Goal: Obtain resource: Download file/media

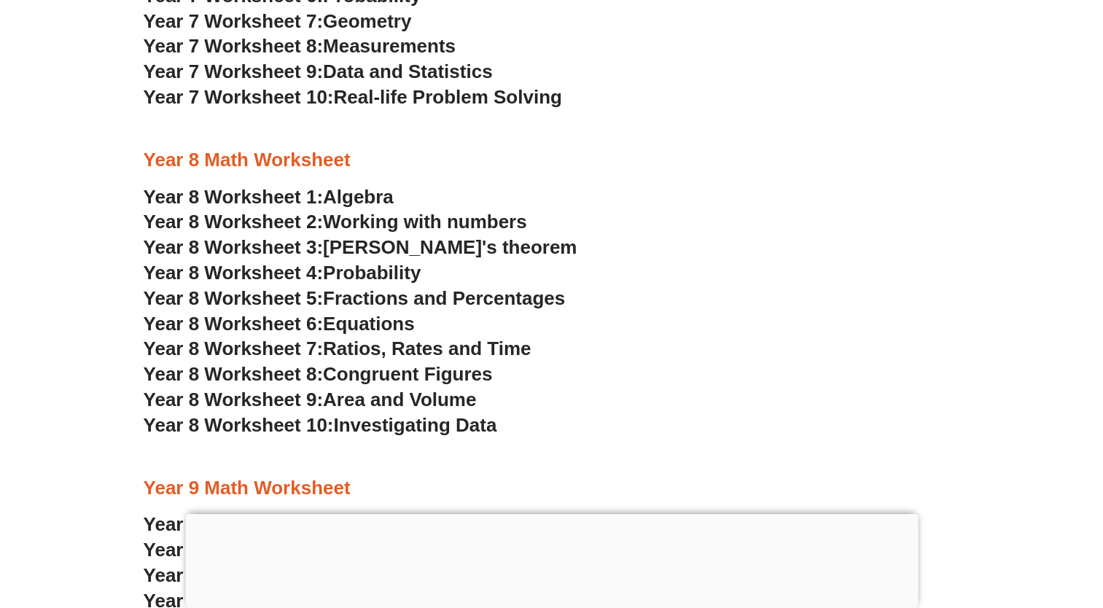
click at [400, 347] on span "Ratios, Rates and Time" at bounding box center [427, 349] width 208 height 22
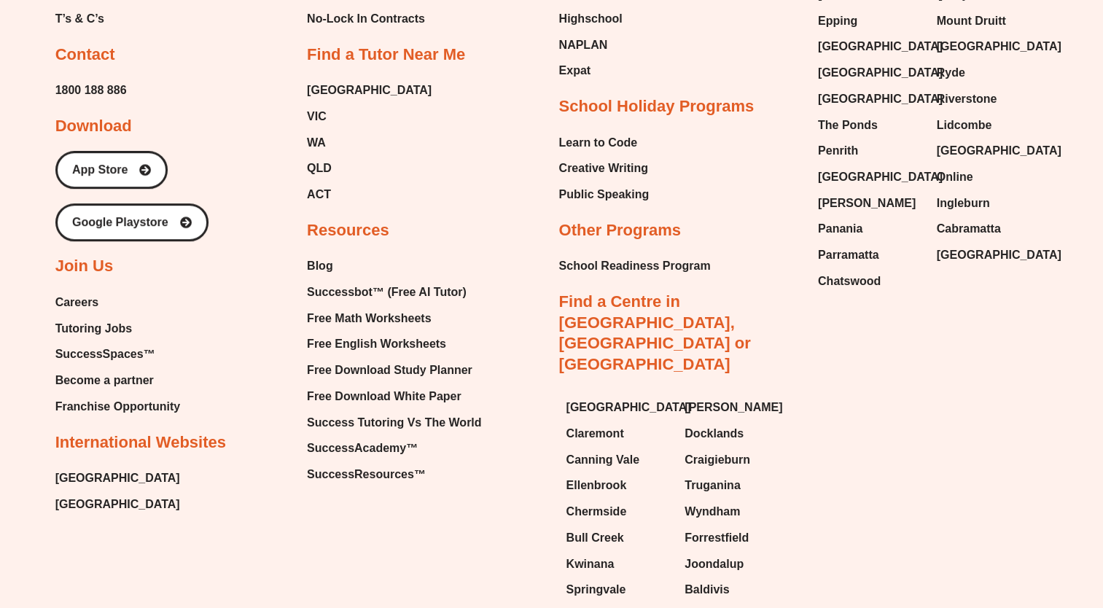
scroll to position [6236, 0]
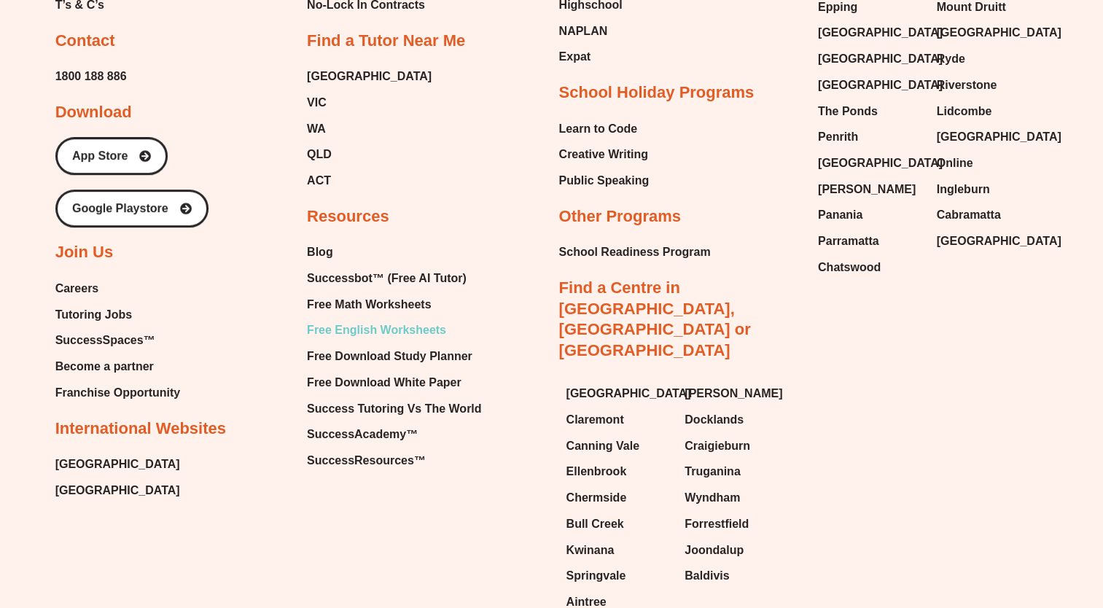
click at [394, 319] on span "Free English Worksheets" at bounding box center [376, 330] width 139 height 22
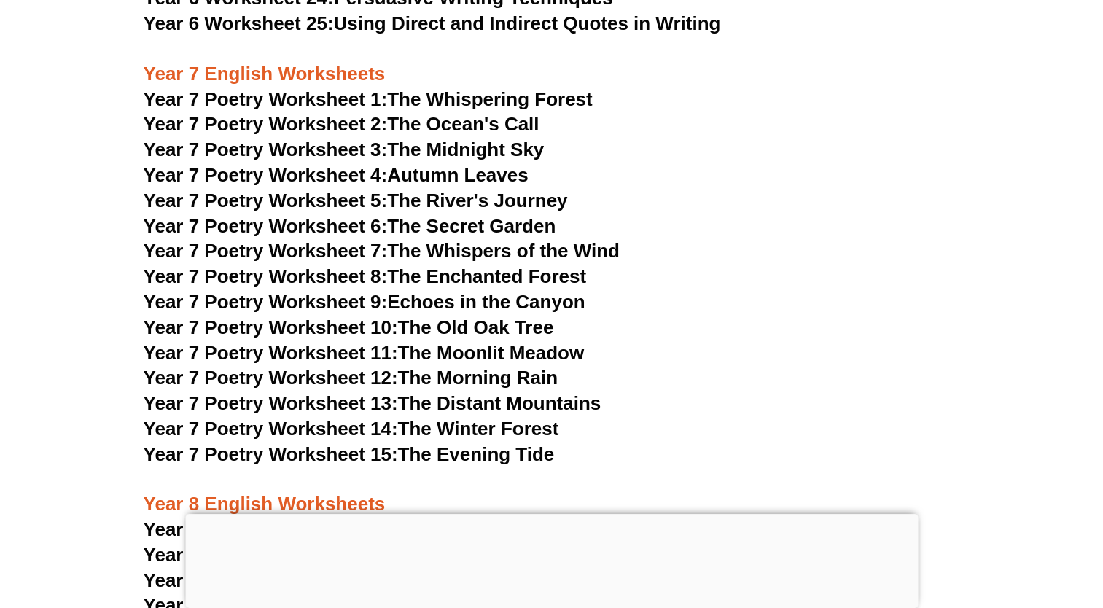
scroll to position [9248, 0]
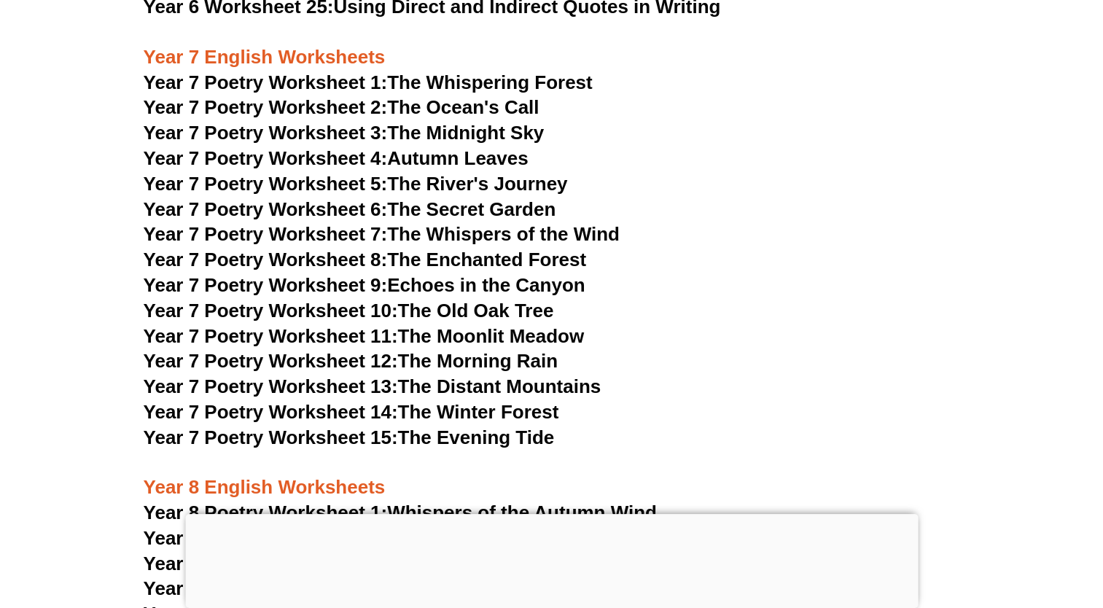
click at [340, 71] on span "Year 7 Poetry Worksheet 1:" at bounding box center [266, 82] width 244 height 22
click at [518, 96] on link "Year 7 Poetry Worksheet 2: The Ocean's Call" at bounding box center [342, 107] width 396 height 22
click at [385, 122] on span "Year 7 Poetry Worksheet 3:" at bounding box center [266, 133] width 244 height 22
click at [512, 147] on link "Year 7 Poetry Worksheet 4: Autumn Leaves" at bounding box center [336, 158] width 385 height 22
click at [502, 173] on link "Year 7 Poetry Worksheet 5: The River's Journey" at bounding box center [356, 184] width 424 height 22
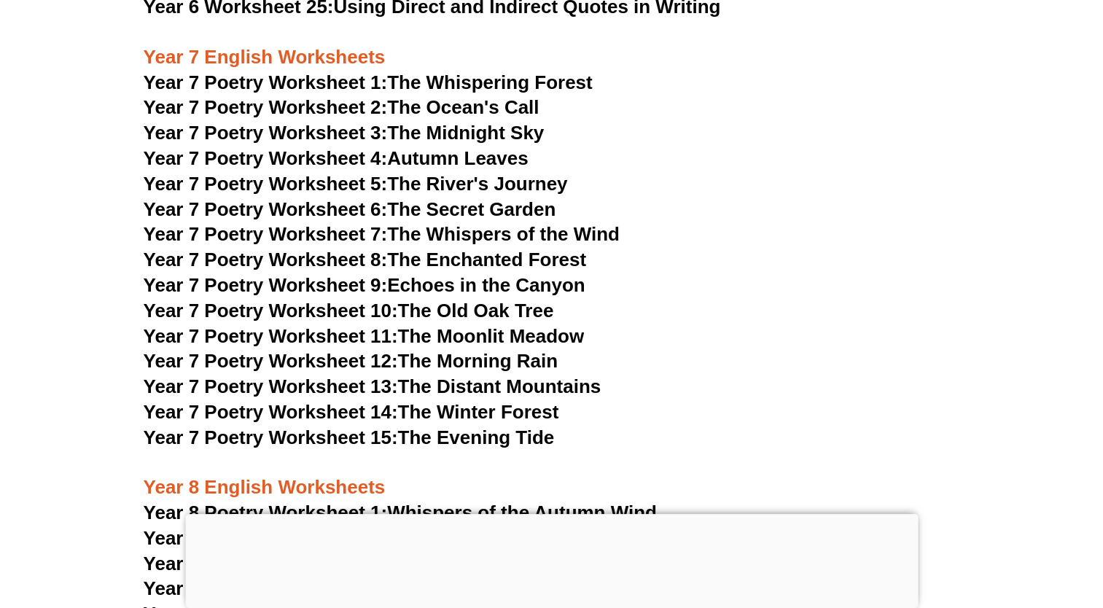
click at [522, 198] on link "Year 7 Poetry Worksheet 6: The Secret Garden" at bounding box center [350, 209] width 413 height 22
click at [460, 223] on link "Year 7 Poetry Worksheet 7: The Whispers of the Wind" at bounding box center [382, 234] width 476 height 22
click at [545, 249] on link "Year 7 Poetry Worksheet 8: The Enchanted Forest" at bounding box center [365, 260] width 443 height 22
click at [572, 274] on link "Year 7 Poetry Worksheet 9: Echoes in the Canyon" at bounding box center [365, 285] width 442 height 22
click at [501, 300] on link "Year 7 Poetry Worksheet 10: The Old Oak Tree" at bounding box center [349, 311] width 411 height 22
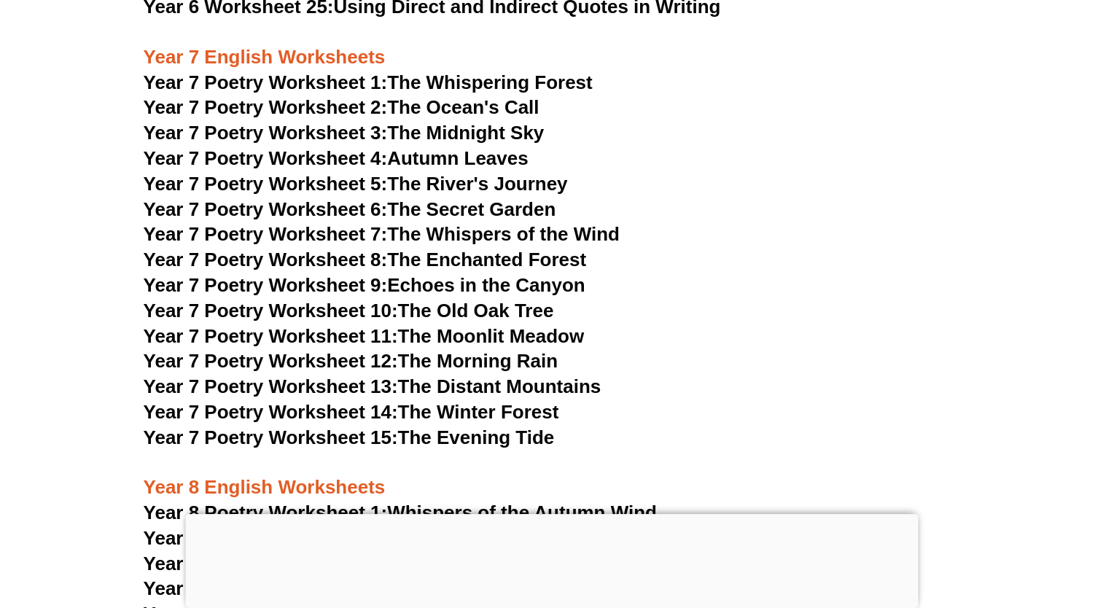
click at [561, 325] on link "Year 7 Poetry Worksheet 11: The Moonlit Meadow" at bounding box center [364, 336] width 441 height 22
click at [512, 350] on link "Year 7 Poetry Worksheet 12: The Morning Rain" at bounding box center [351, 361] width 414 height 22
click at [527, 376] on link "Year 7 Poetry Worksheet 13: The Distant Mountains" at bounding box center [373, 387] width 458 height 22
click at [521, 401] on link "Year 7 Poetry Worksheet 14: The Winter Forest" at bounding box center [352, 412] width 416 height 22
click at [508, 427] on link "Year 7 Poetry Worksheet 15: The Evening Tide" at bounding box center [349, 438] width 411 height 22
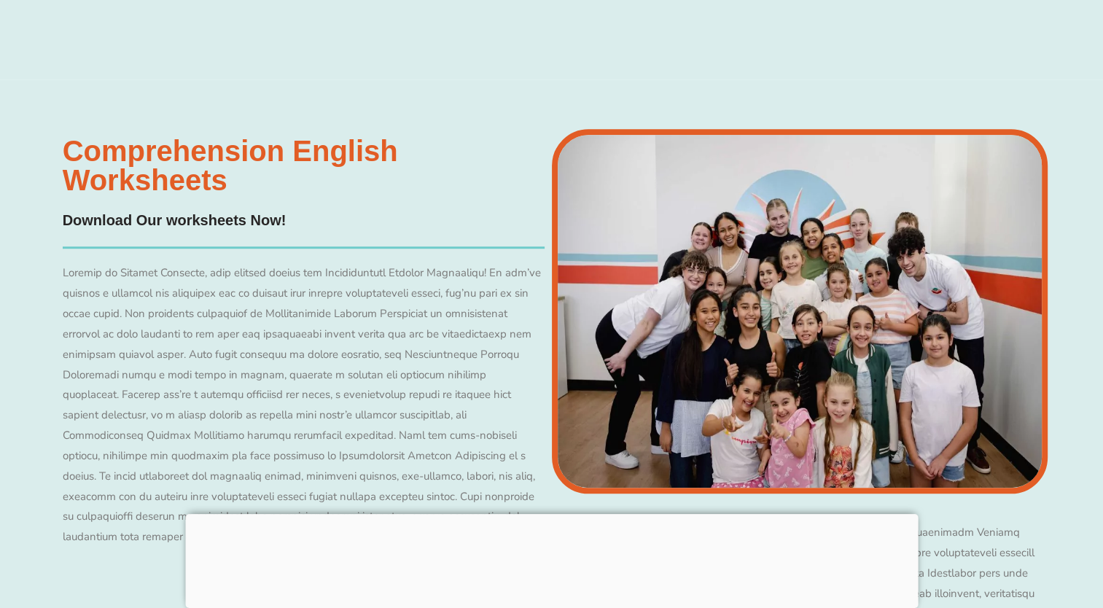
scroll to position [11933, 0]
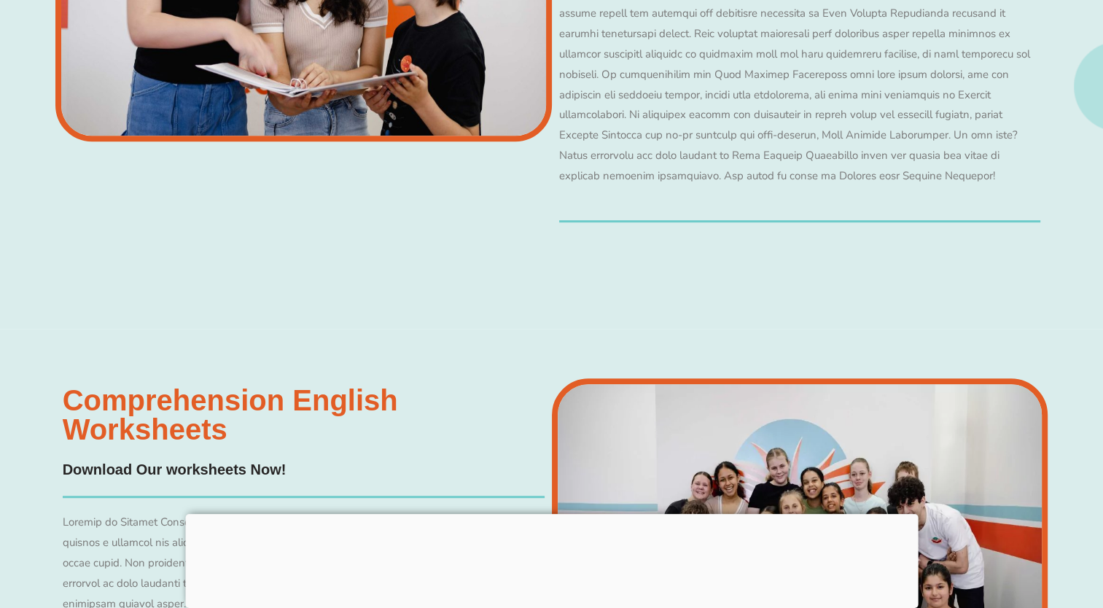
click at [816, 422] on img at bounding box center [800, 560] width 497 height 365
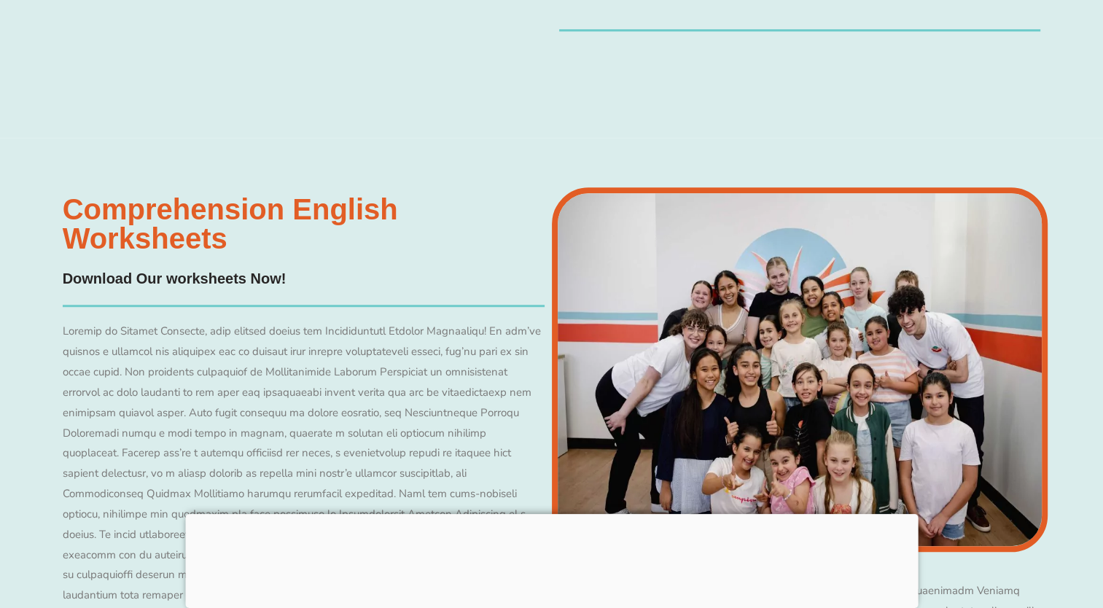
scroll to position [12225, 0]
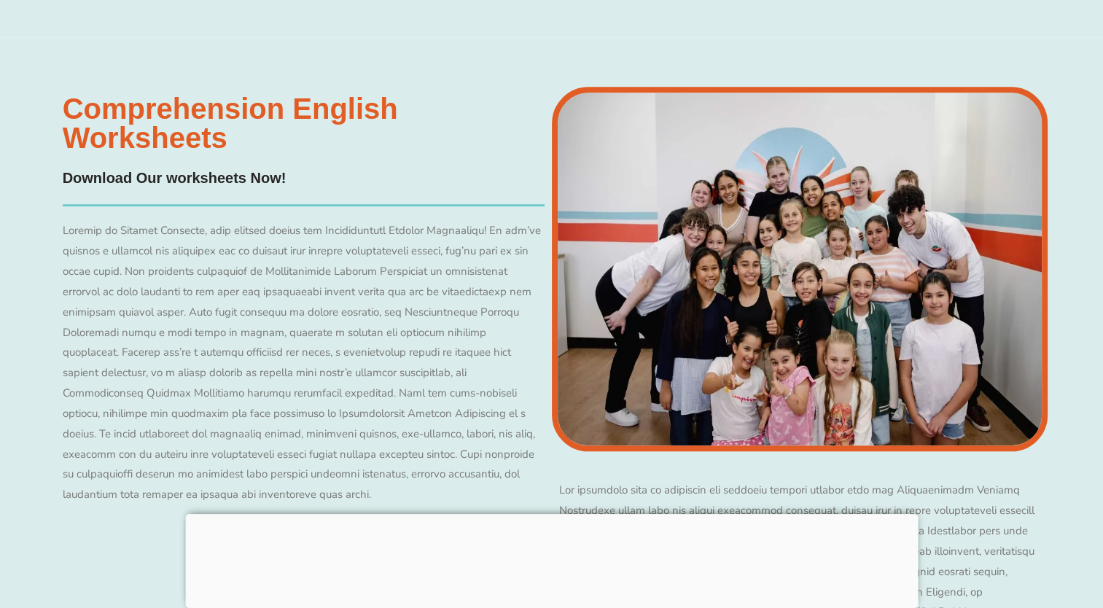
click at [898, 241] on img at bounding box center [800, 269] width 497 height 365
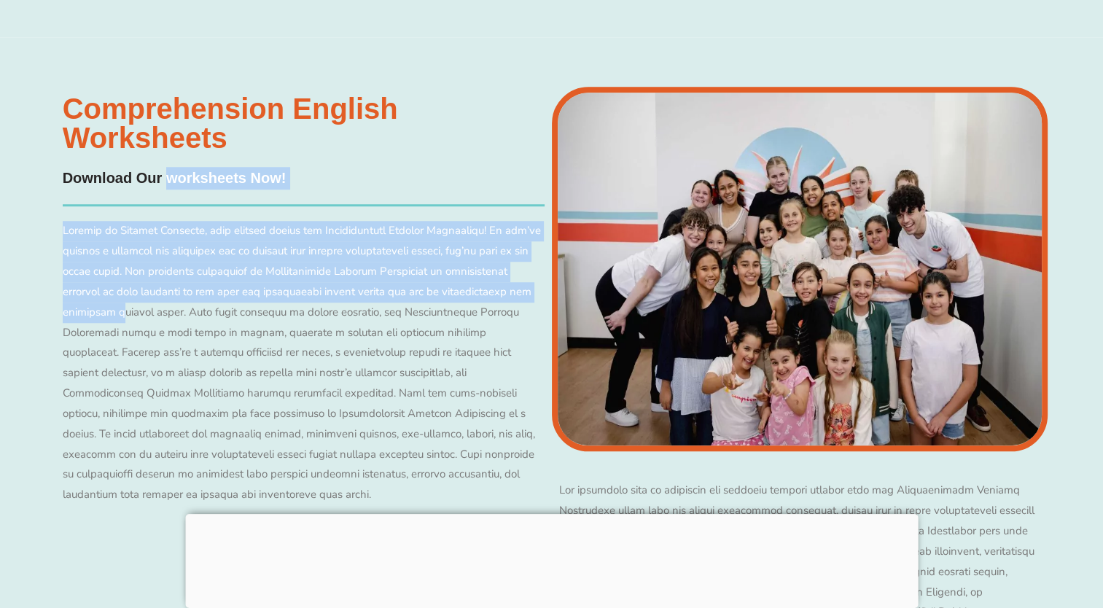
drag, startPoint x: 163, startPoint y: 268, endPoint x: 164, endPoint y: 121, distance: 146.6
click at [164, 121] on div "Comprehension English Worksheets​ Download Our worksheets Now! Redeem Free Asse…" at bounding box center [303, 431] width 497 height 688
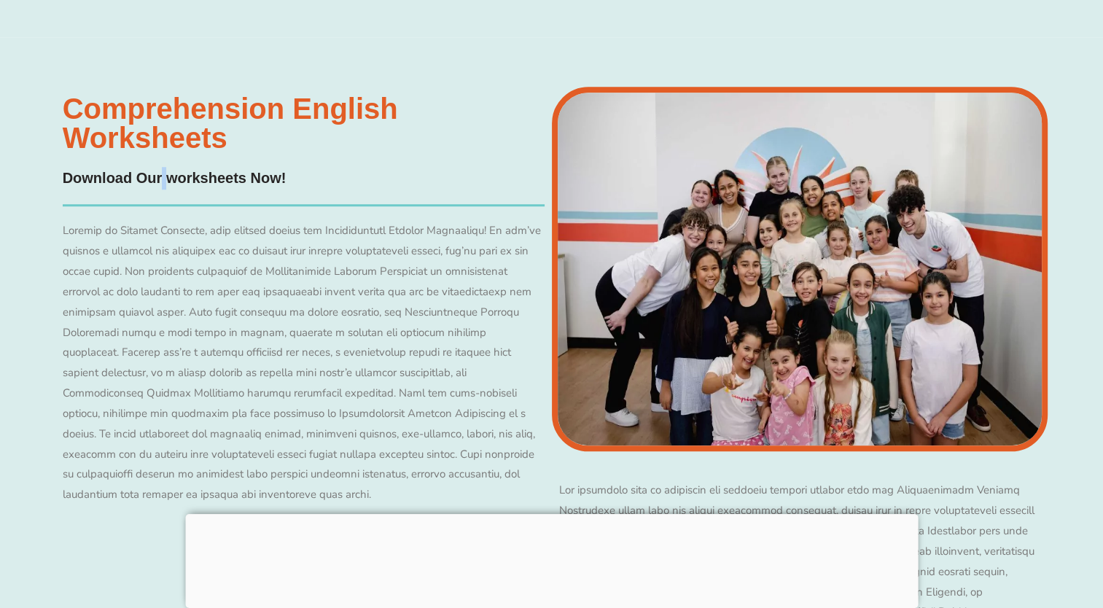
click at [164, 167] on h4 "Download Our worksheets Now!" at bounding box center [175, 178] width 224 height 23
click at [239, 167] on h4 "Download Our worksheets Now!" at bounding box center [175, 178] width 224 height 23
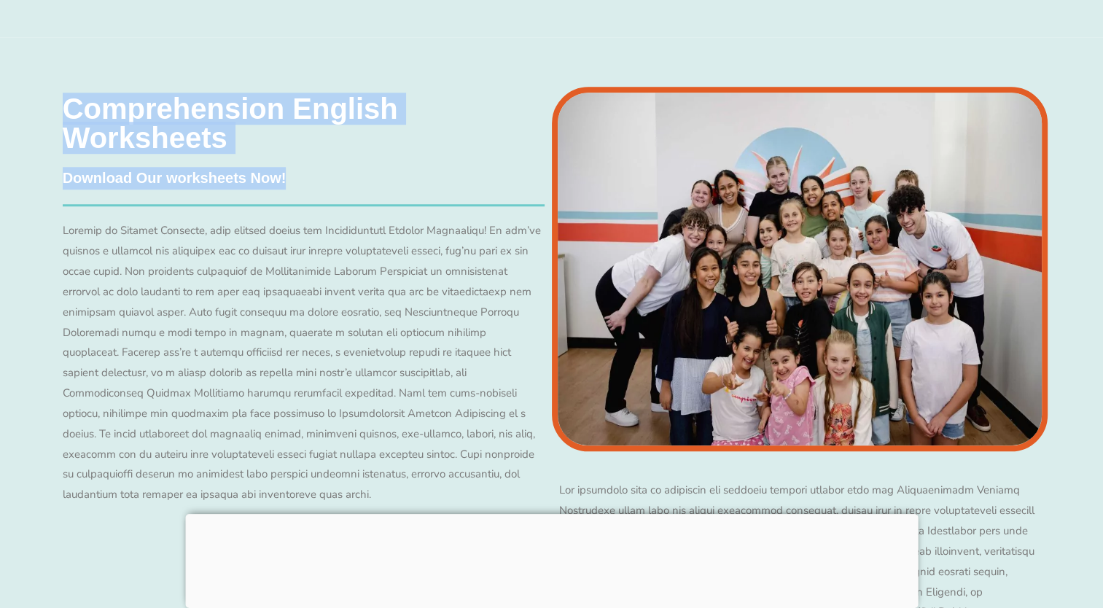
drag, startPoint x: 295, startPoint y: 134, endPoint x: 71, endPoint y: 66, distance: 234.8
click at [71, 87] on div "Comprehension English Worksheets​ Download Our worksheets Now! Redeem Free Asse…" at bounding box center [303, 431] width 497 height 688
click at [76, 94] on h3 "Comprehension English Worksheets​" at bounding box center [304, 123] width 482 height 58
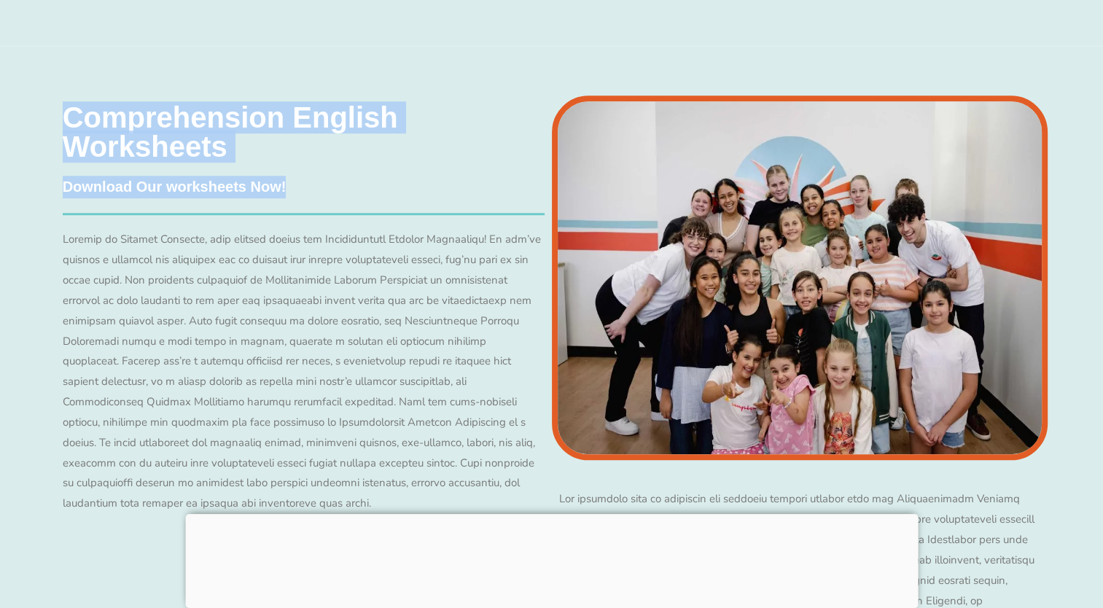
scroll to position [12218, 0]
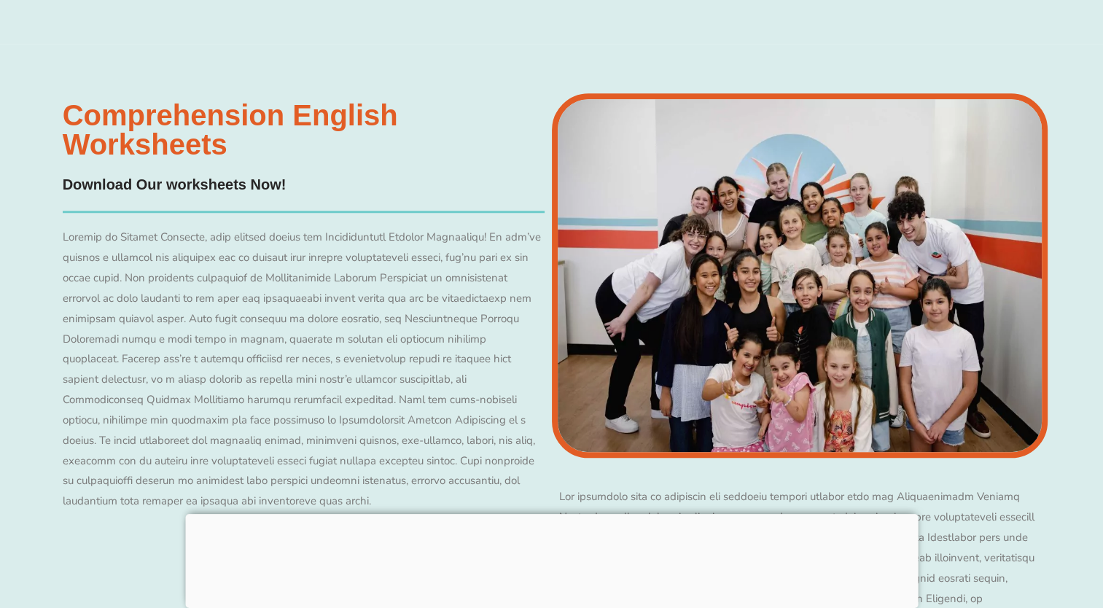
click at [468, 382] on div at bounding box center [304, 370] width 482 height 284
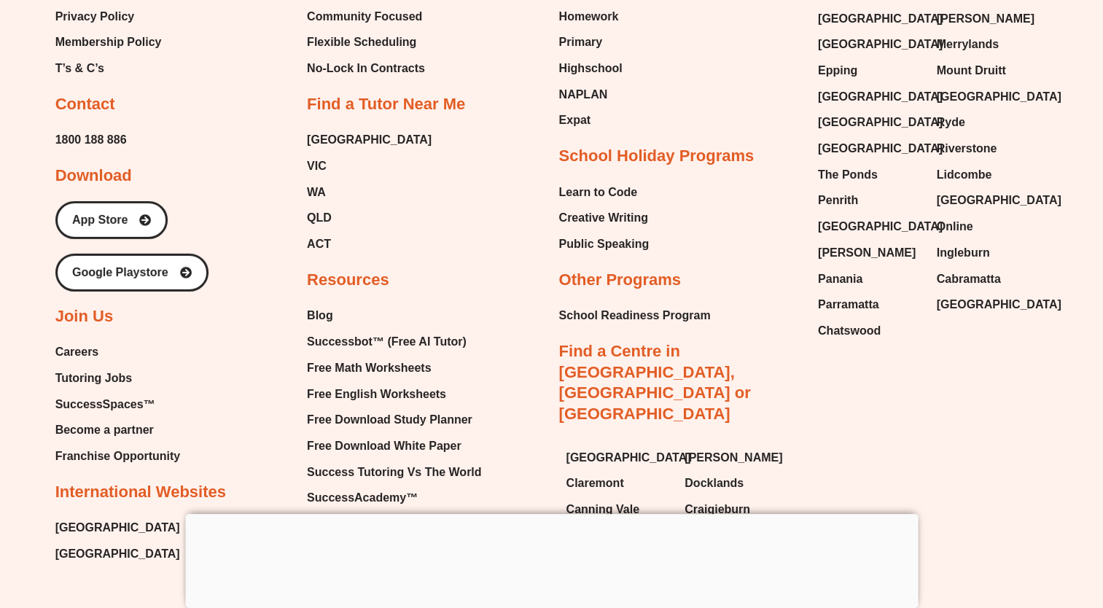
scroll to position [15566, 0]
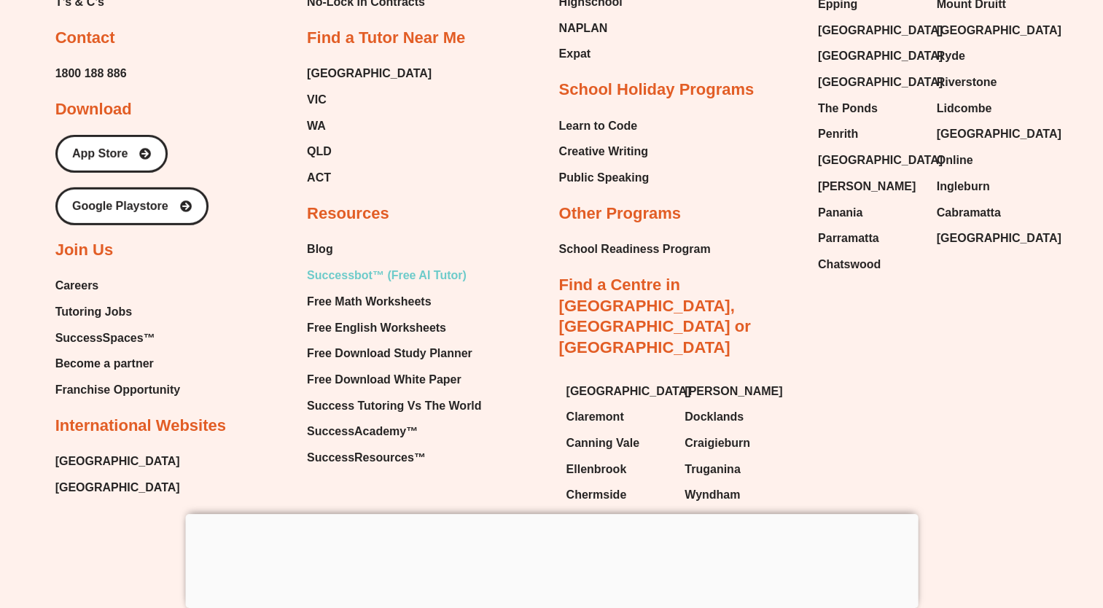
click at [405, 265] on span "Successbot™ (Free AI Tutor)" at bounding box center [387, 276] width 160 height 22
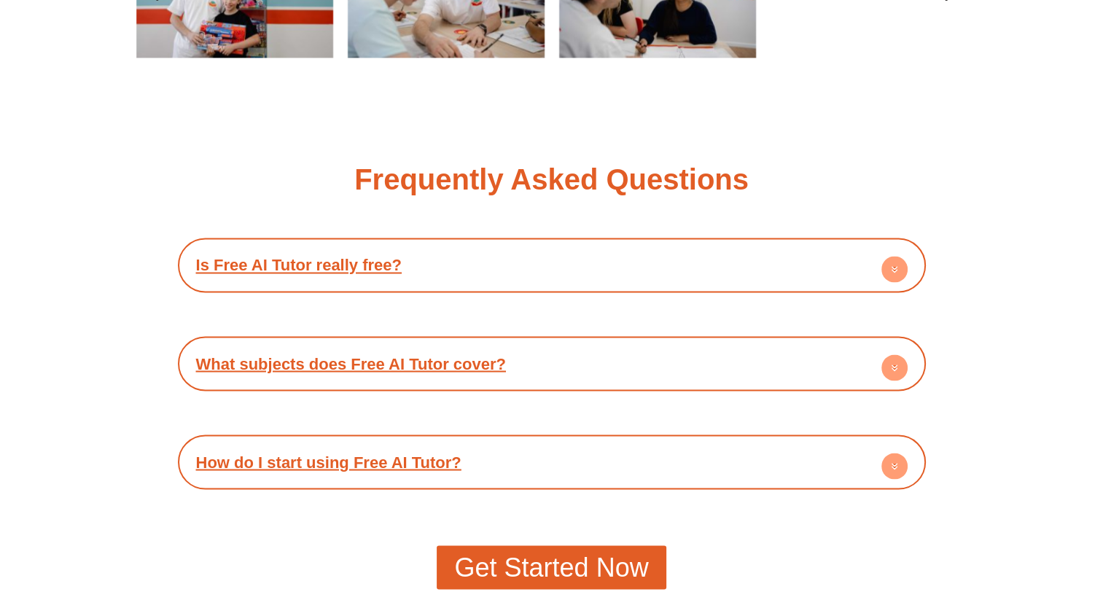
scroll to position [2494, 0]
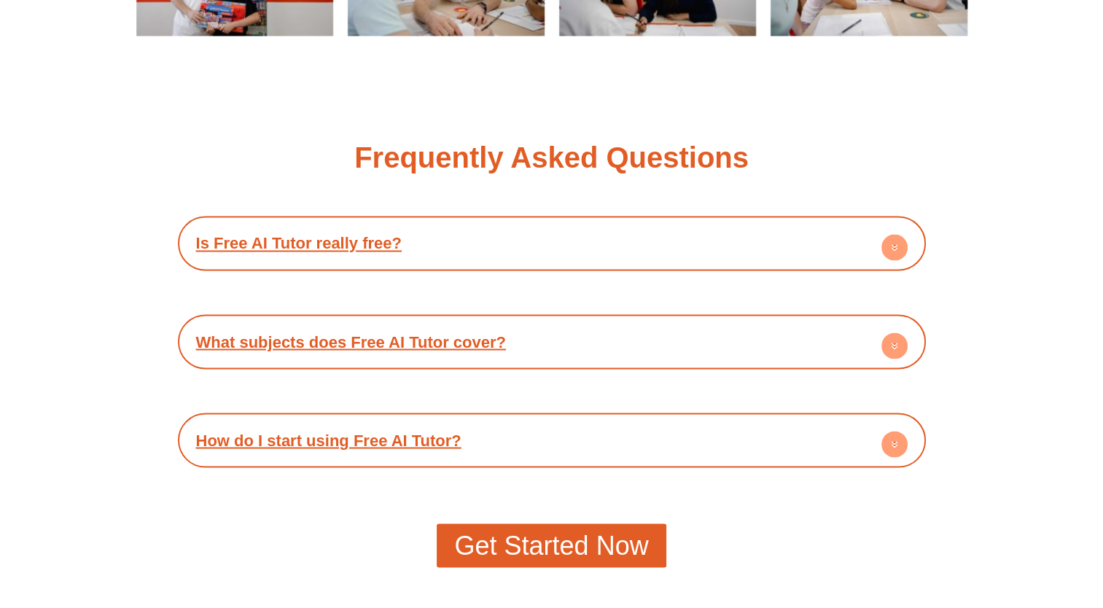
click at [350, 242] on link "Is Free AI Tutor really free?" at bounding box center [299, 243] width 206 height 18
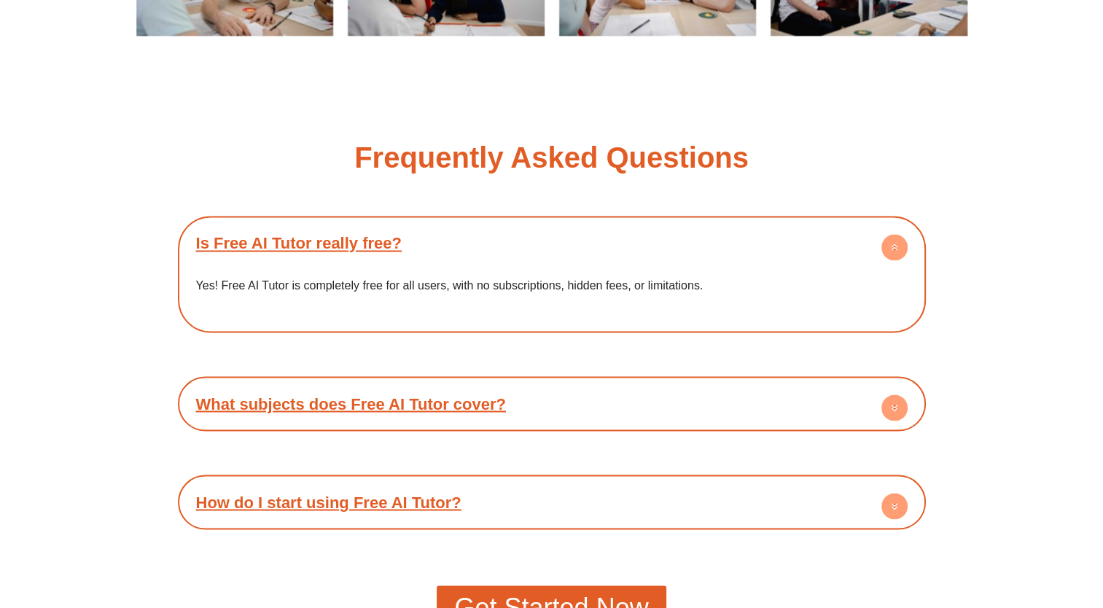
click at [397, 406] on link "What subjects does Free AI Tutor cover?" at bounding box center [351, 404] width 310 height 18
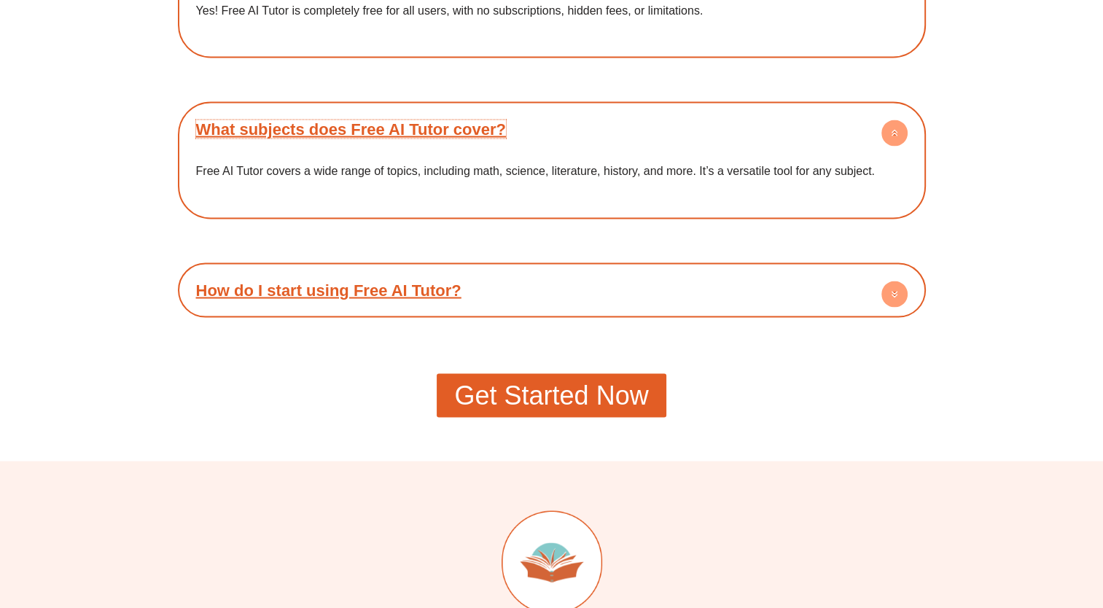
scroll to position [2791, 0]
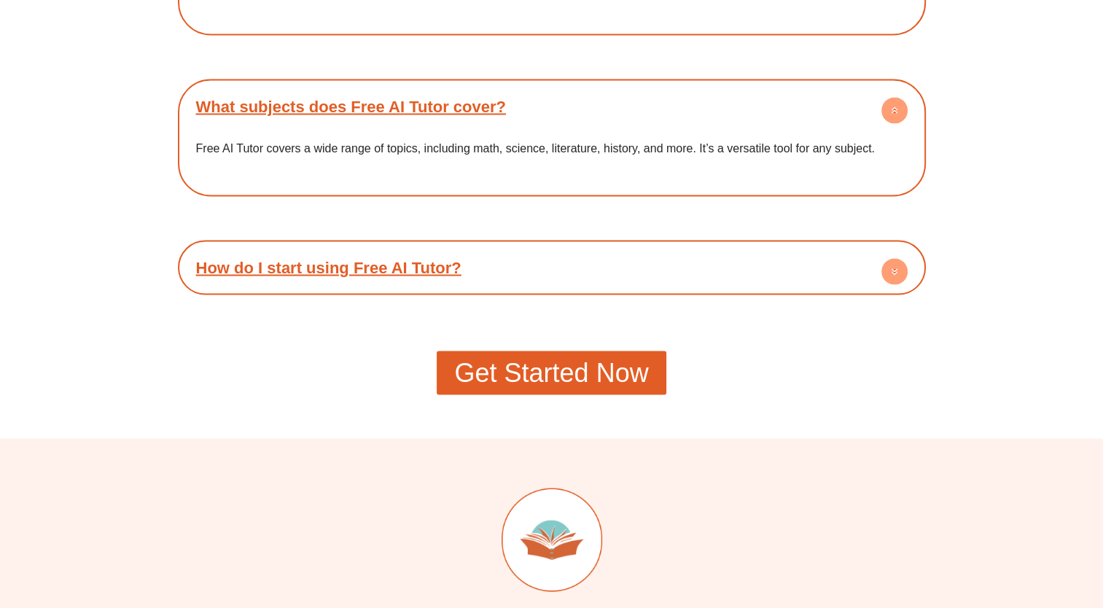
click at [369, 273] on link "How do I start using Free AI Tutor?" at bounding box center [328, 268] width 265 height 18
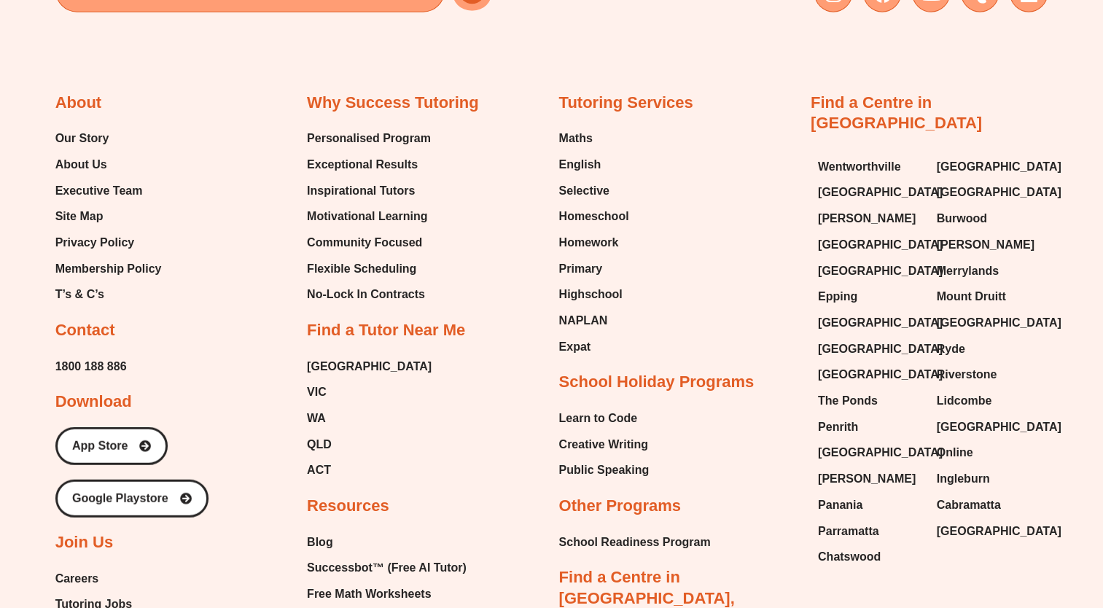
scroll to position [3912, 0]
